Goal: Information Seeking & Learning: Find specific page/section

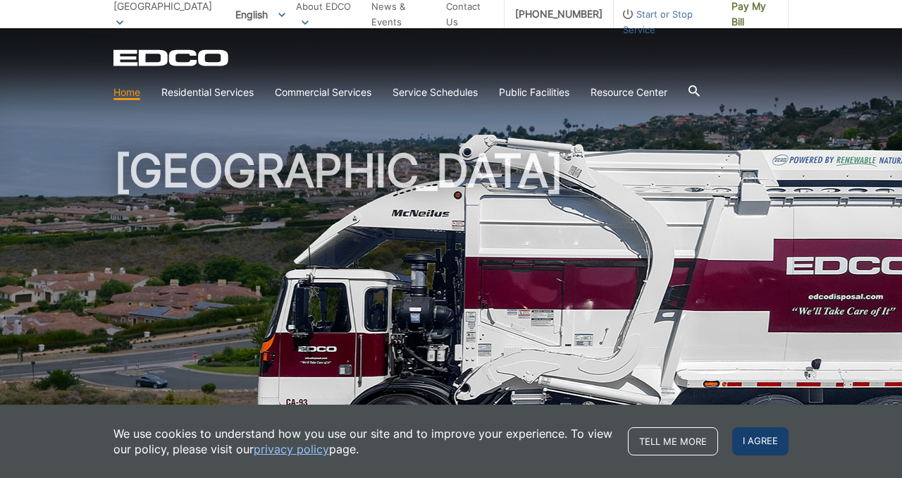
click at [773, 446] on span "I agree" at bounding box center [761, 441] width 56 height 28
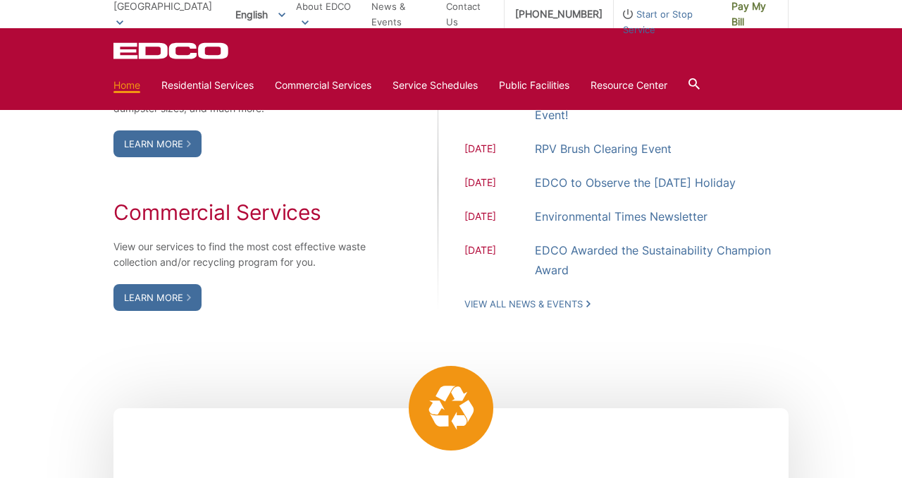
scroll to position [1181, 0]
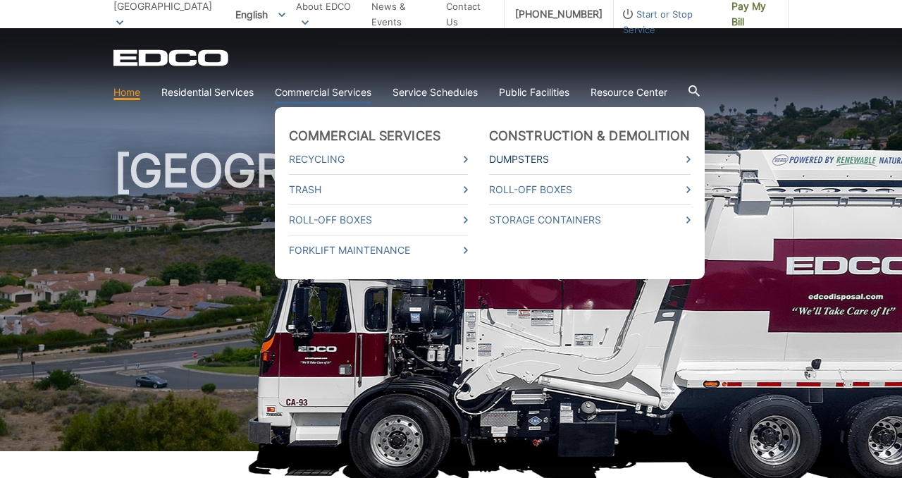
click at [549, 159] on link "Dumpsters" at bounding box center [590, 160] width 202 height 16
click at [319, 190] on link "Trash" at bounding box center [378, 190] width 179 height 16
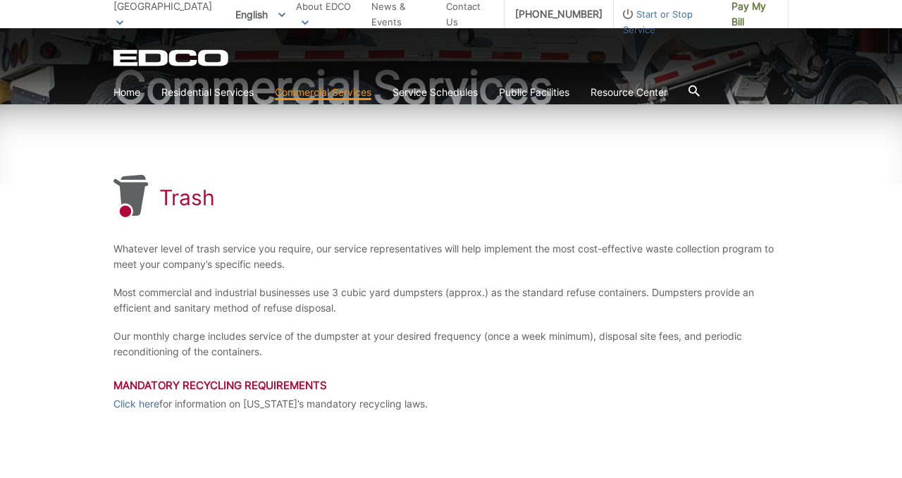
scroll to position [143, 0]
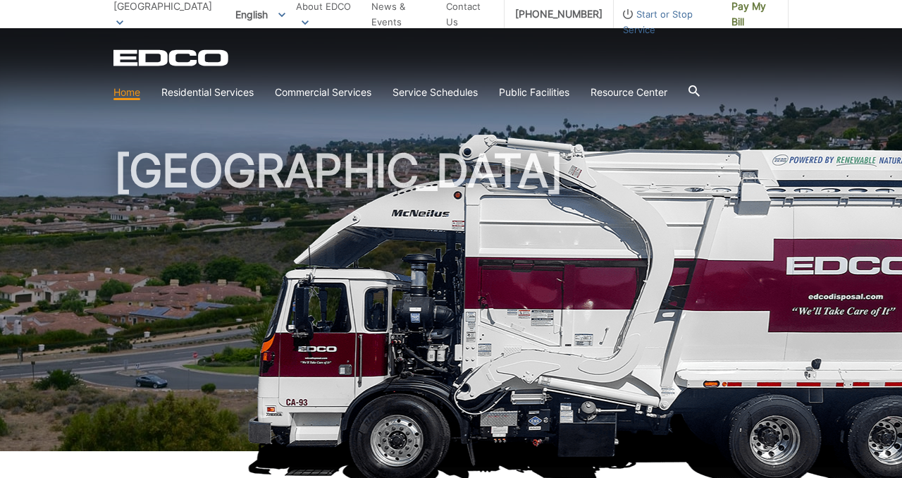
click at [593, 286] on h1 "[GEOGRAPHIC_DATA]" at bounding box center [451, 303] width 675 height 310
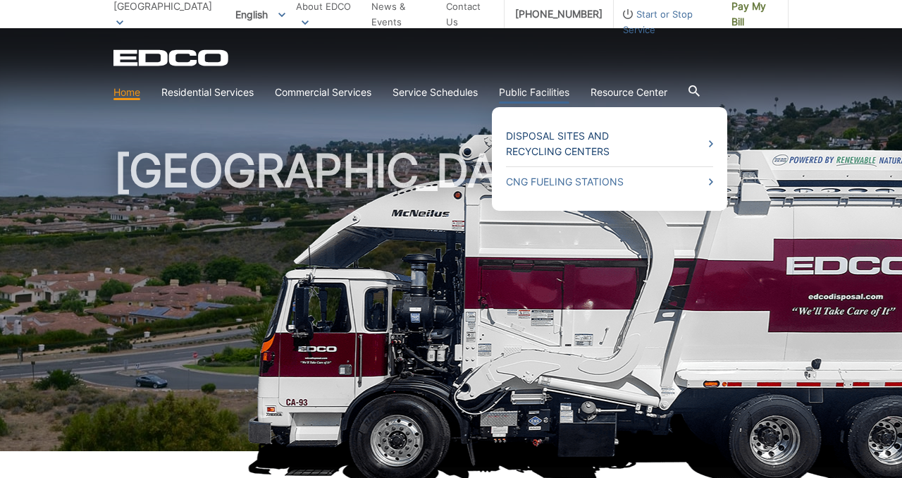
click at [549, 135] on link "Disposal Sites and Recycling Centers" at bounding box center [609, 143] width 207 height 31
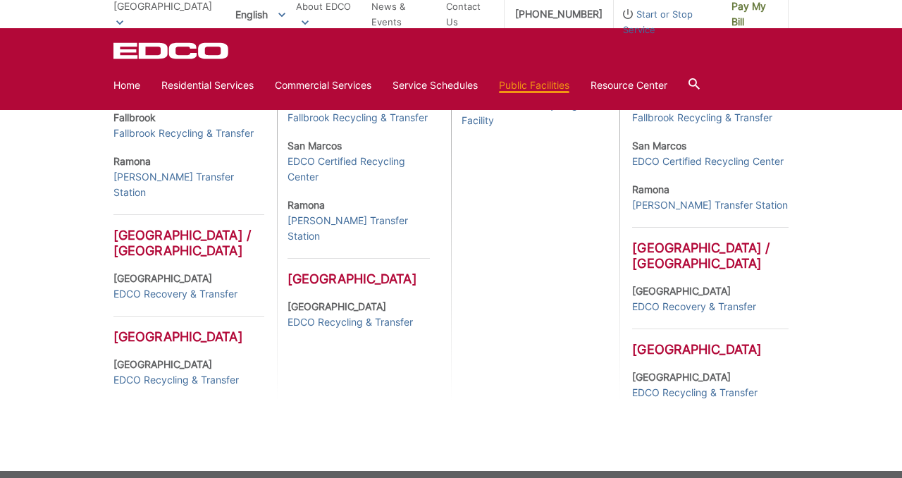
scroll to position [692, 0]
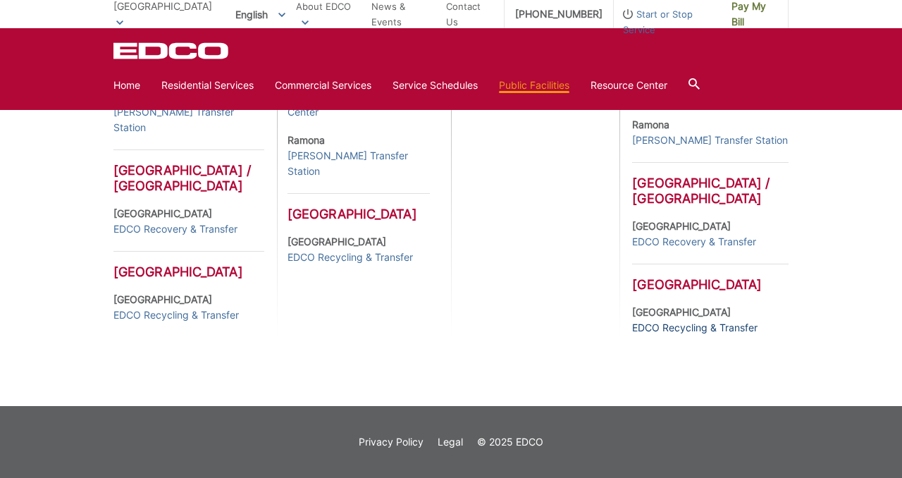
click at [651, 323] on link "EDCO Recycling & Transfer" at bounding box center [694, 328] width 125 height 16
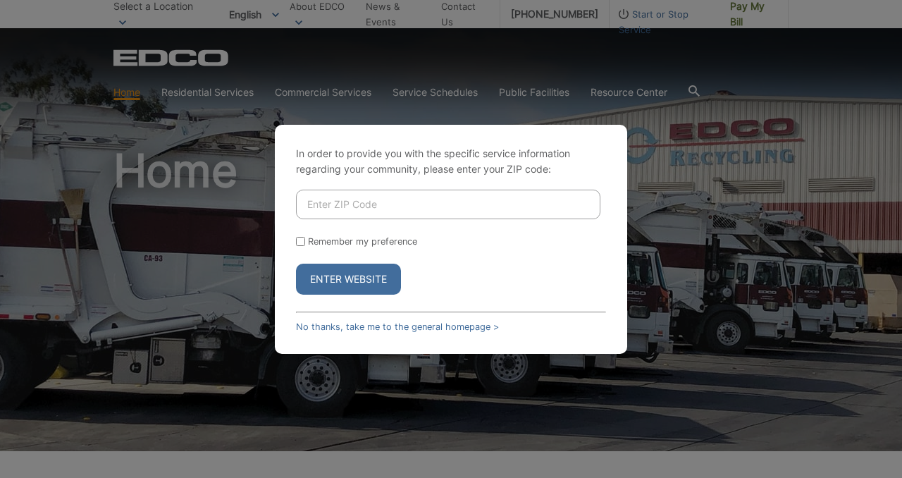
click at [637, 152] on div "In order to provide you with the specific service information regarding your co…" at bounding box center [451, 239] width 902 height 478
click at [348, 276] on button "Enter Website" at bounding box center [348, 279] width 105 height 31
click at [393, 202] on input "Enter ZIP Code" at bounding box center [448, 205] width 305 height 30
click at [197, 135] on div "In order to provide you with the specific service information regarding your co…" at bounding box center [451, 239] width 902 height 478
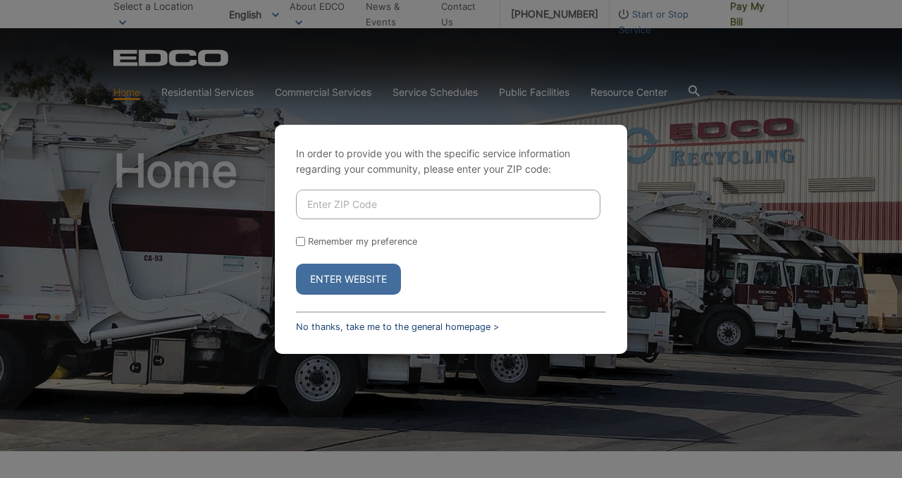
click at [389, 324] on link "No thanks, take me to the general homepage >" at bounding box center [397, 326] width 203 height 11
